Goal: Task Accomplishment & Management: Complete application form

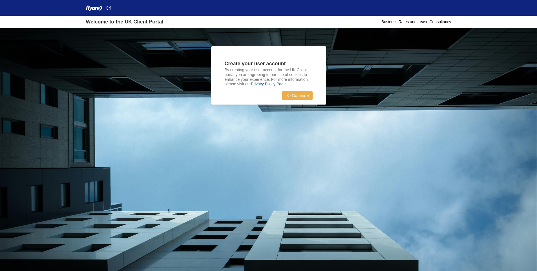
click at [300, 94] on link ">> Continue" at bounding box center [297, 95] width 30 height 9
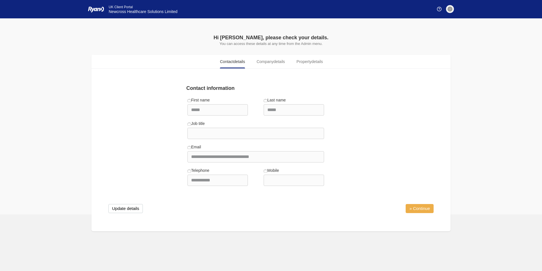
click at [420, 205] on link "» Continue" at bounding box center [419, 208] width 28 height 9
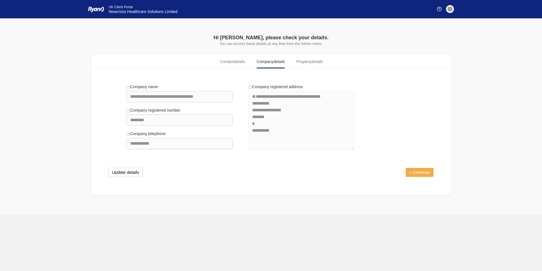
click at [417, 171] on link "» Continue" at bounding box center [419, 172] width 28 height 9
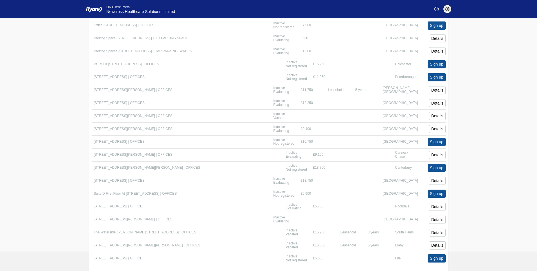
scroll to position [727, 0]
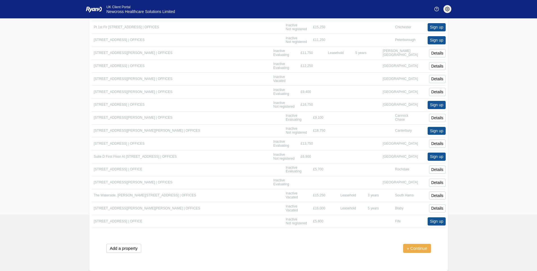
click at [418, 247] on link "» Continue" at bounding box center [417, 247] width 28 height 9
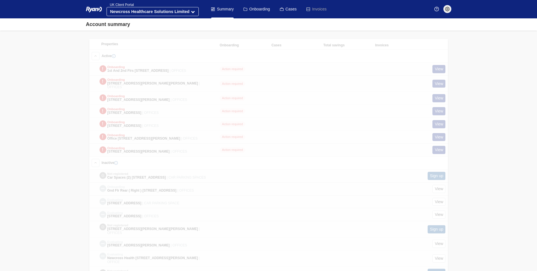
scroll to position [245, 0]
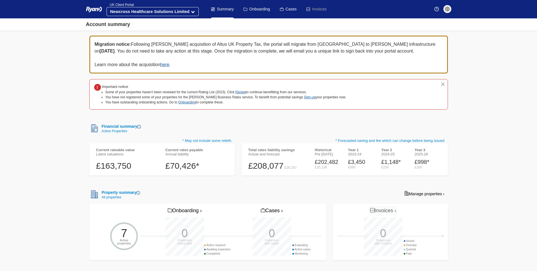
scroll to position [0, 0]
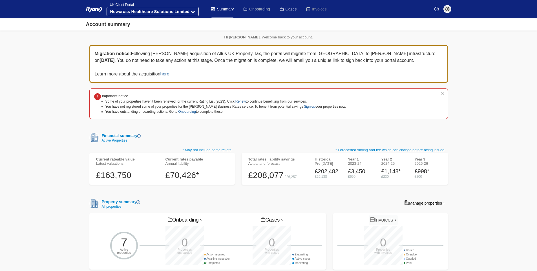
click at [265, 13] on link "Onboarding" at bounding box center [257, 9] width 26 height 18
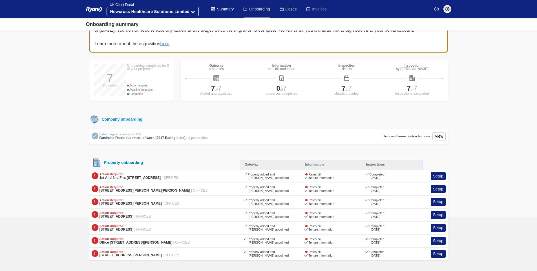
scroll to position [22, 0]
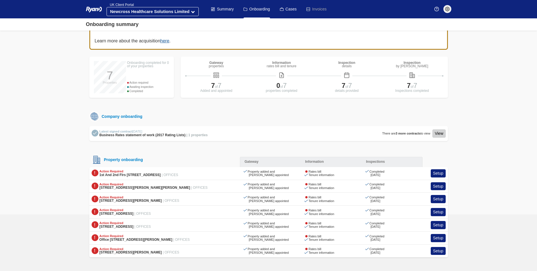
click at [438, 131] on link "View" at bounding box center [439, 133] width 13 height 8
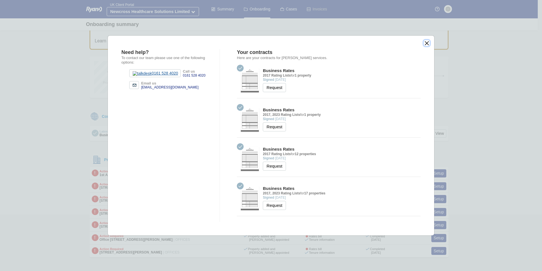
click at [427, 41] on button "close" at bounding box center [426, 43] width 6 height 6
